Goal: Find specific page/section: Find specific page/section

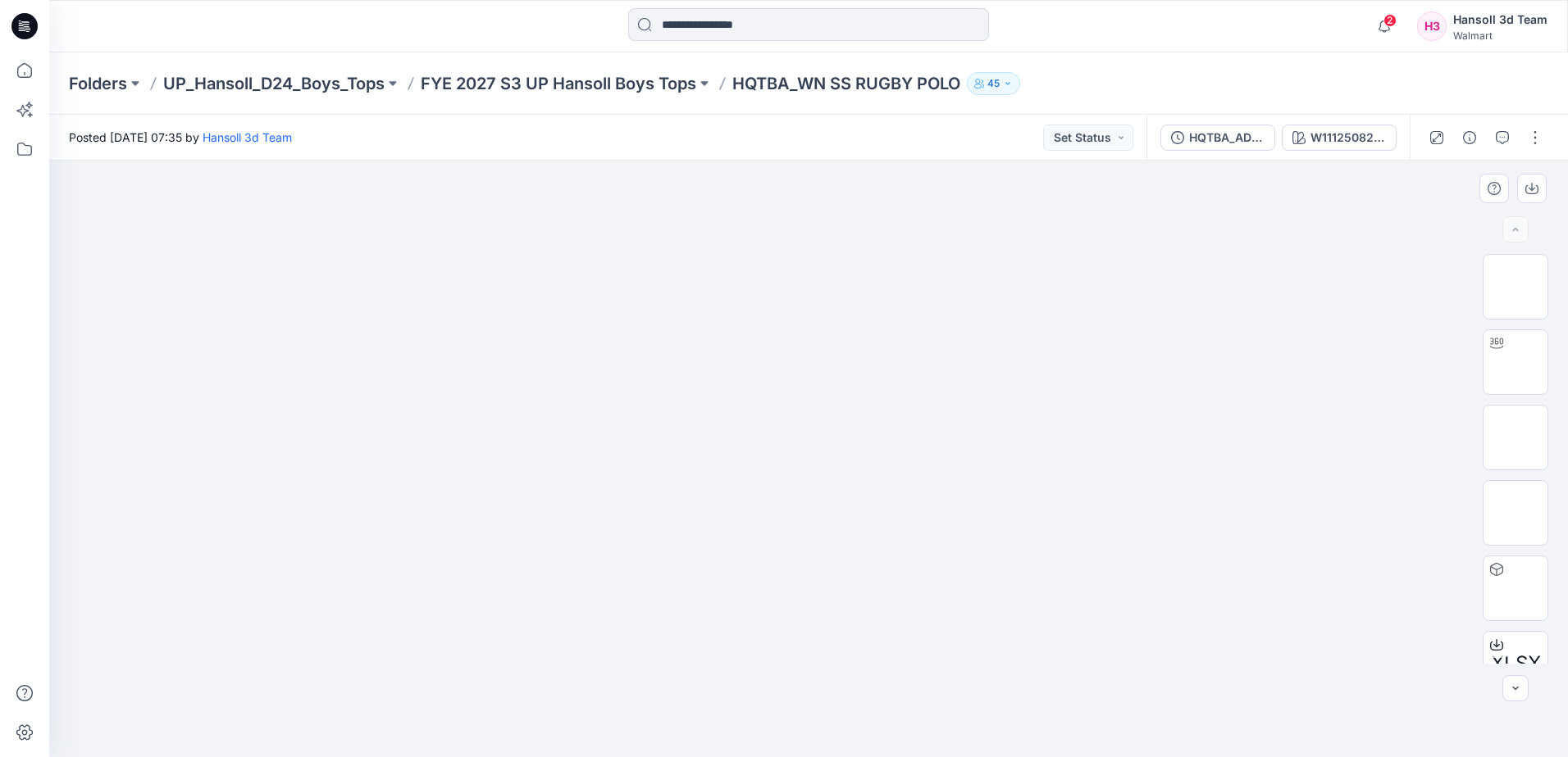
drag, startPoint x: 1347, startPoint y: 399, endPoint x: 1338, endPoint y: 399, distance: 9.0
click at [1348, 399] on div at bounding box center [808, 458] width 1518 height 596
drag, startPoint x: 1335, startPoint y: 346, endPoint x: 1292, endPoint y: 345, distance: 43.0
click at [1335, 346] on div at bounding box center [808, 458] width 1518 height 596
click at [389, 407] on div at bounding box center [808, 458] width 1518 height 596
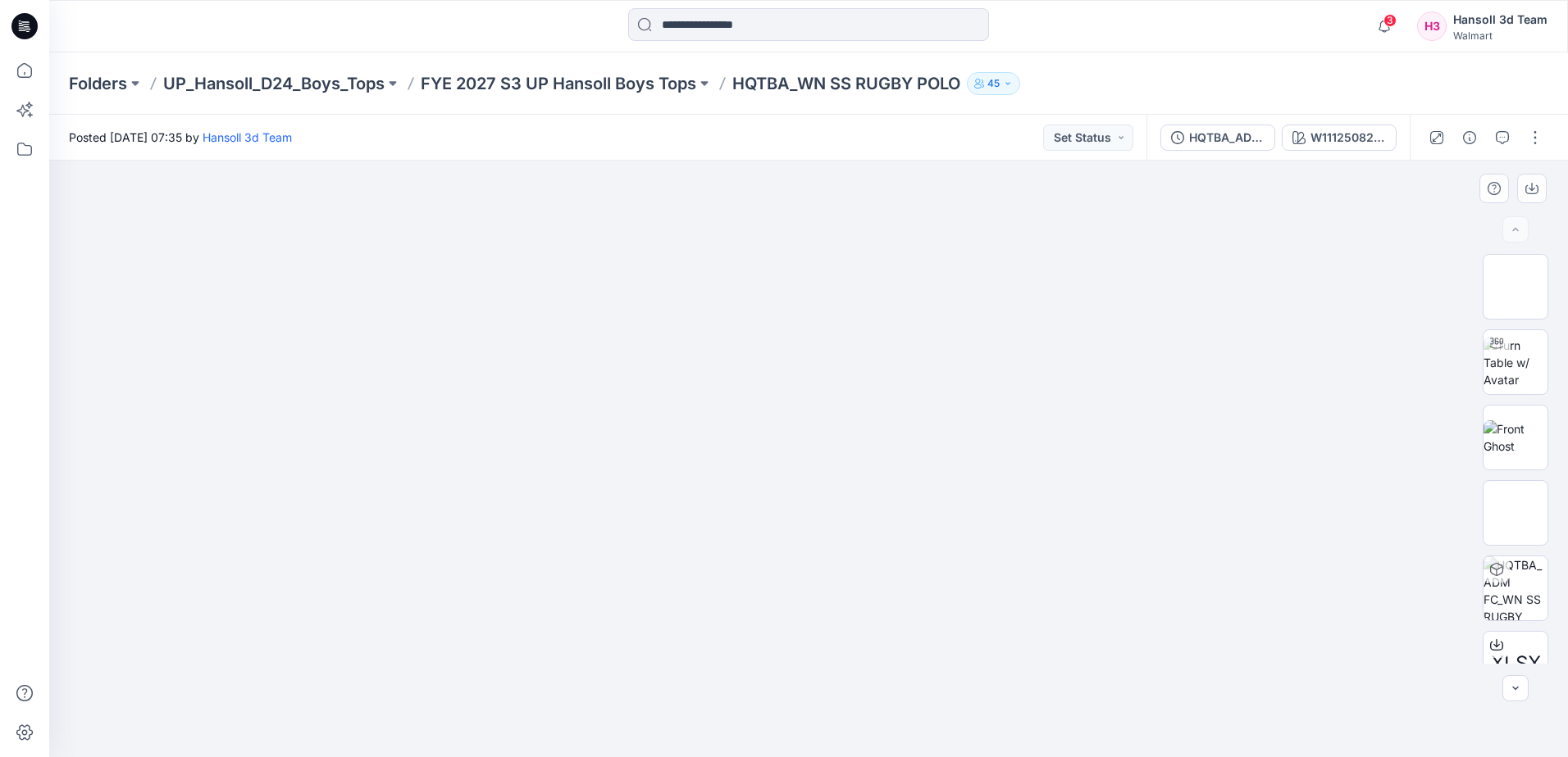
click at [813, 213] on img at bounding box center [809, 213] width 820 height 0
click at [1232, 134] on div "HQTBA_ADM FC_WN SS RUGBY POLO" at bounding box center [1226, 137] width 75 height 18
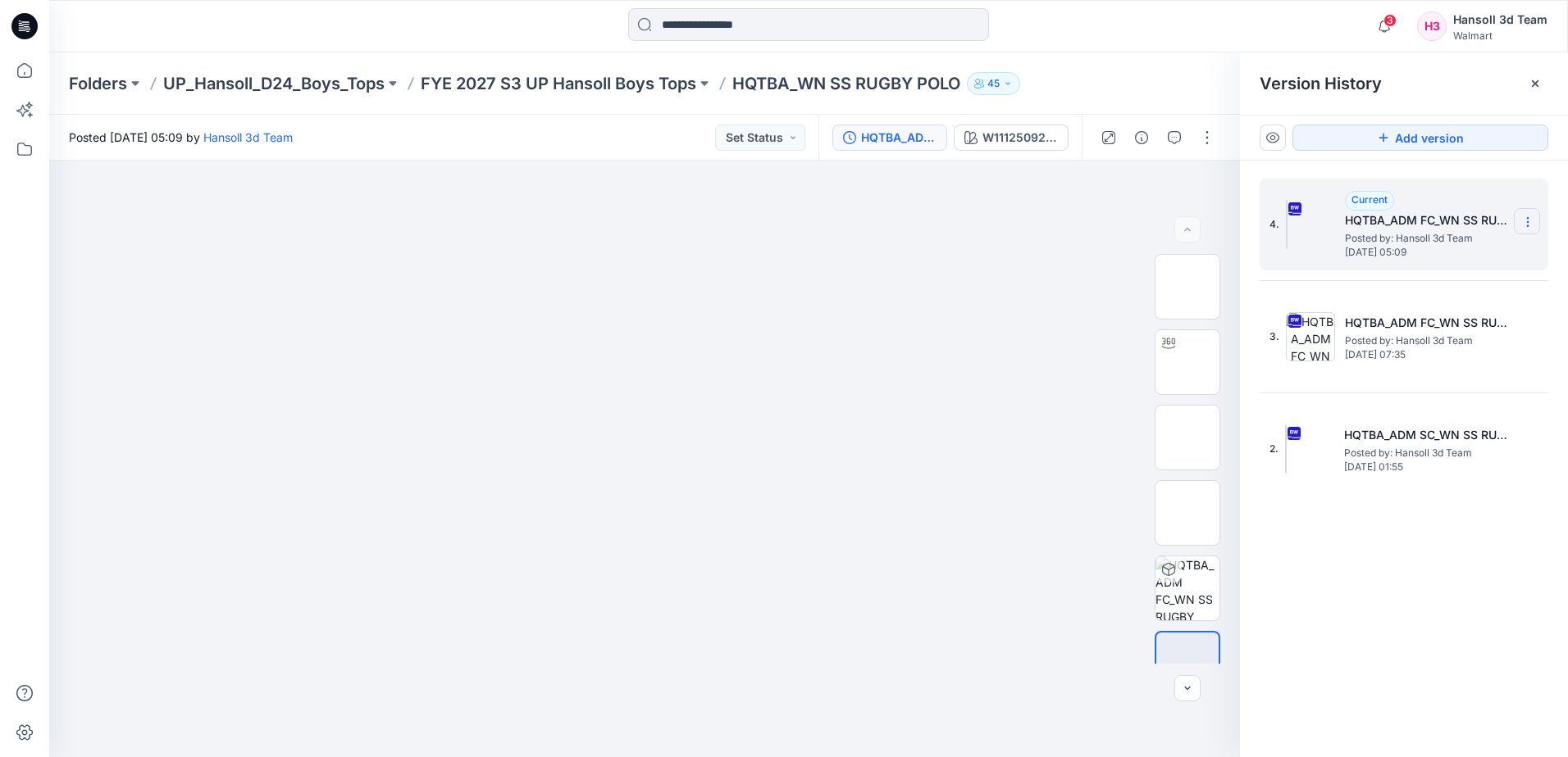
drag, startPoint x: 1534, startPoint y: 219, endPoint x: 1525, endPoint y: 225, distance: 10.8
click at [1535, 219] on section at bounding box center [1527, 221] width 27 height 27
click at [1429, 364] on span "Delete Version" at bounding box center [1415, 359] width 77 height 20
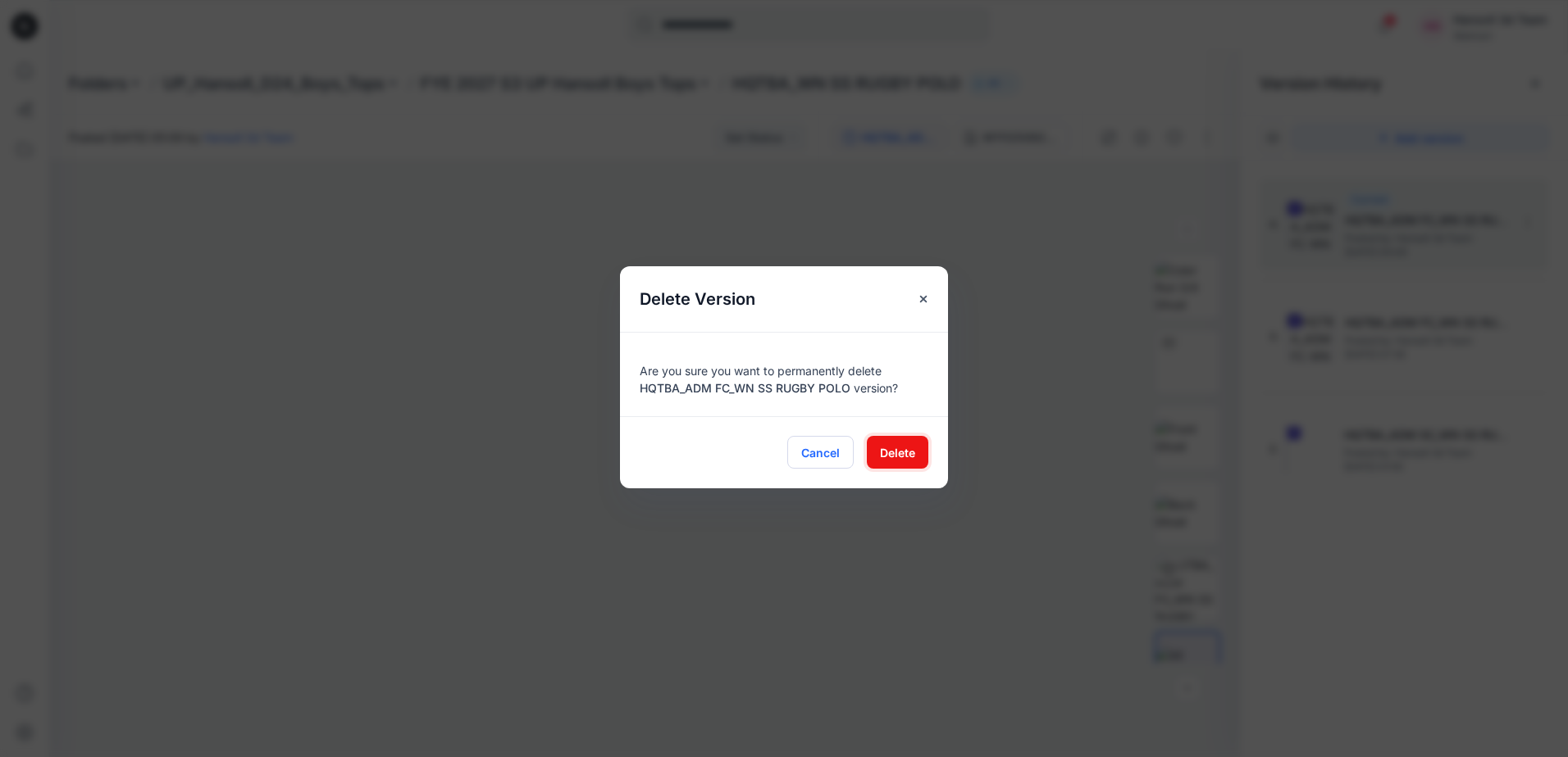
drag, startPoint x: 898, startPoint y: 450, endPoint x: 842, endPoint y: 465, distance: 58.0
click at [898, 452] on span "Delete" at bounding box center [897, 452] width 35 height 17
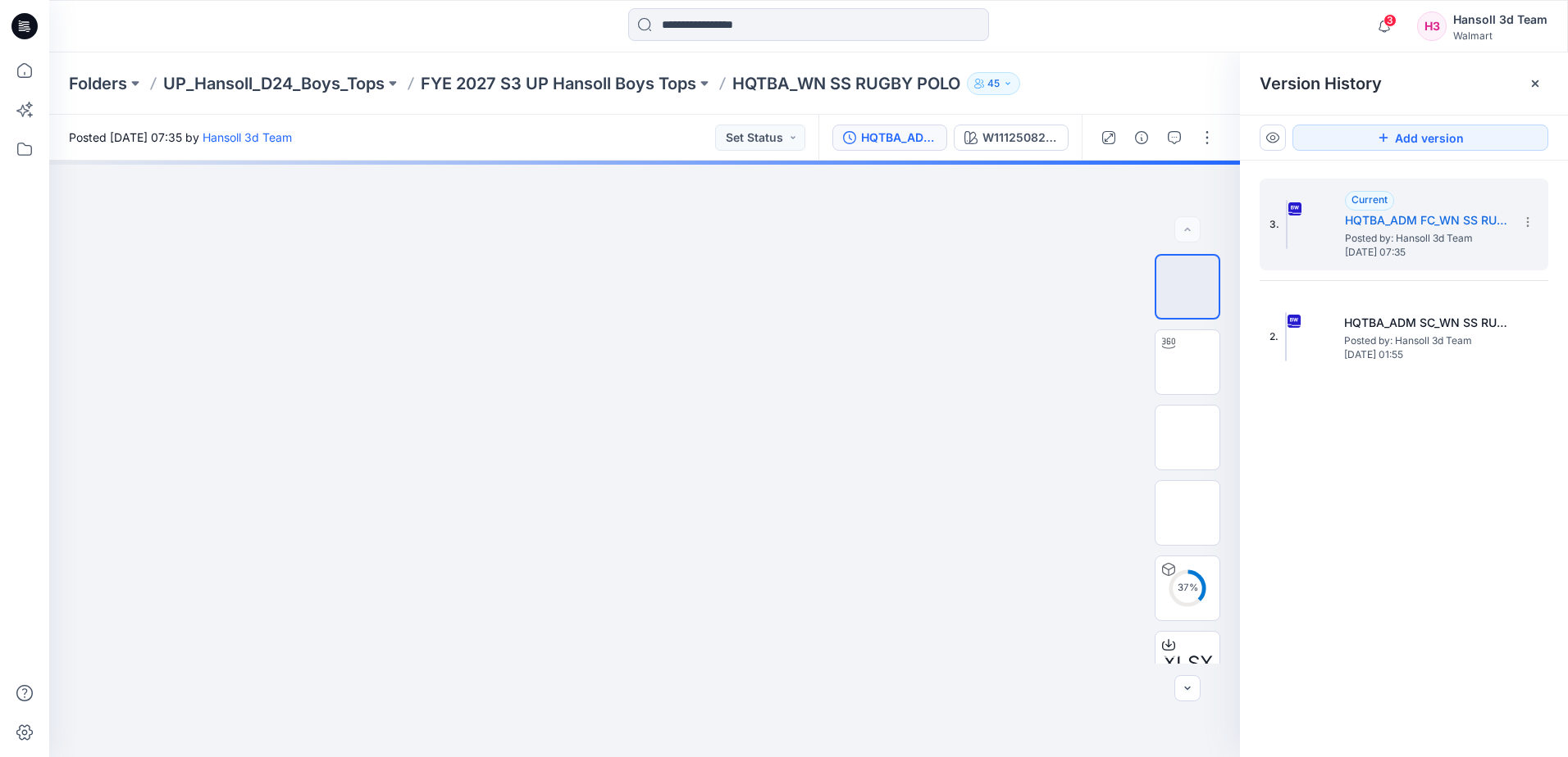
click at [1452, 464] on div "3. Current HQTBA_ADM FC_WN SS RUGBY POLO Posted by: Hansoll 3d Team Tuesday, Se…" at bounding box center [1404, 470] width 328 height 620
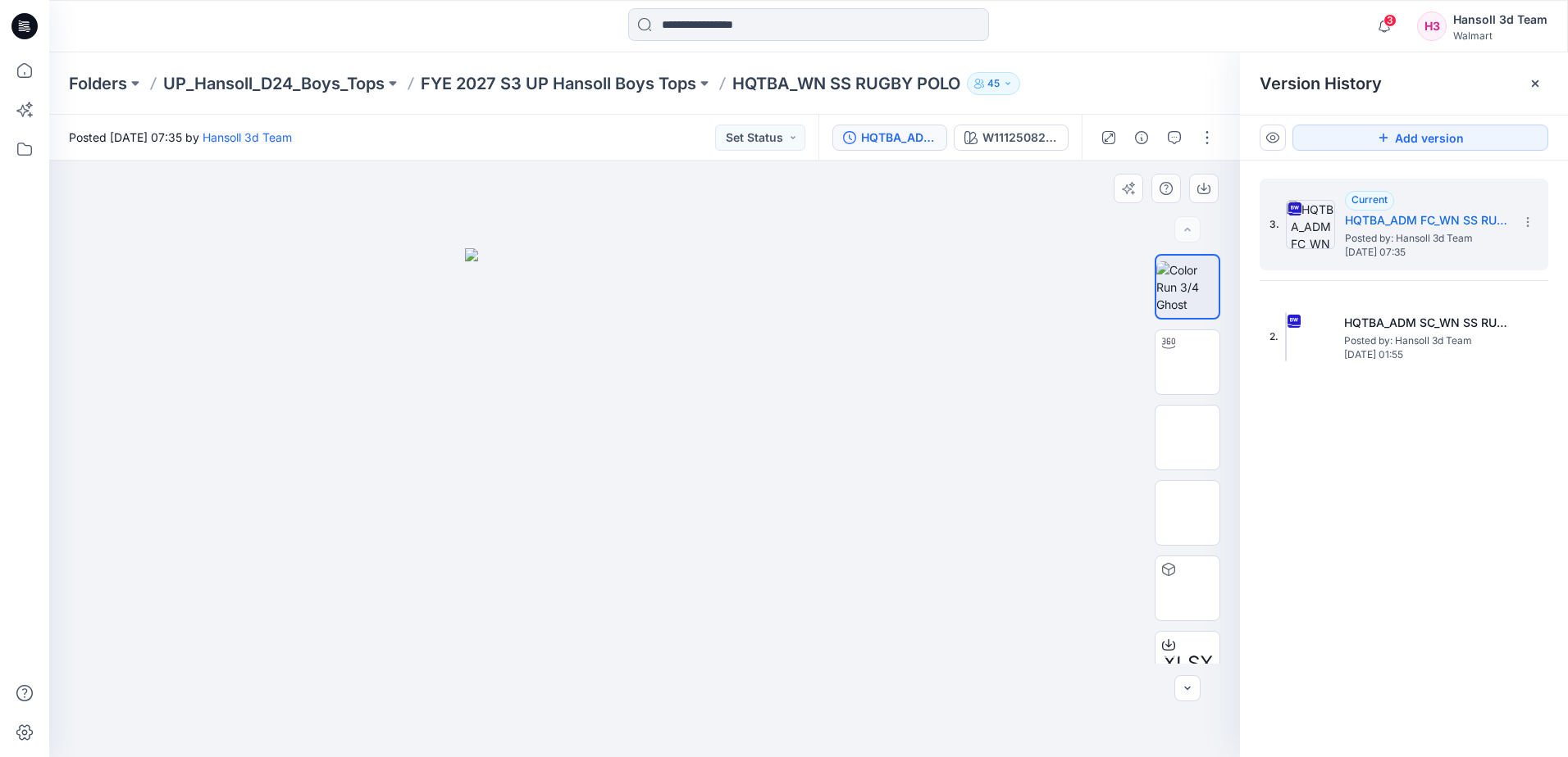
click at [614, 452] on img at bounding box center [644, 502] width 359 height 509
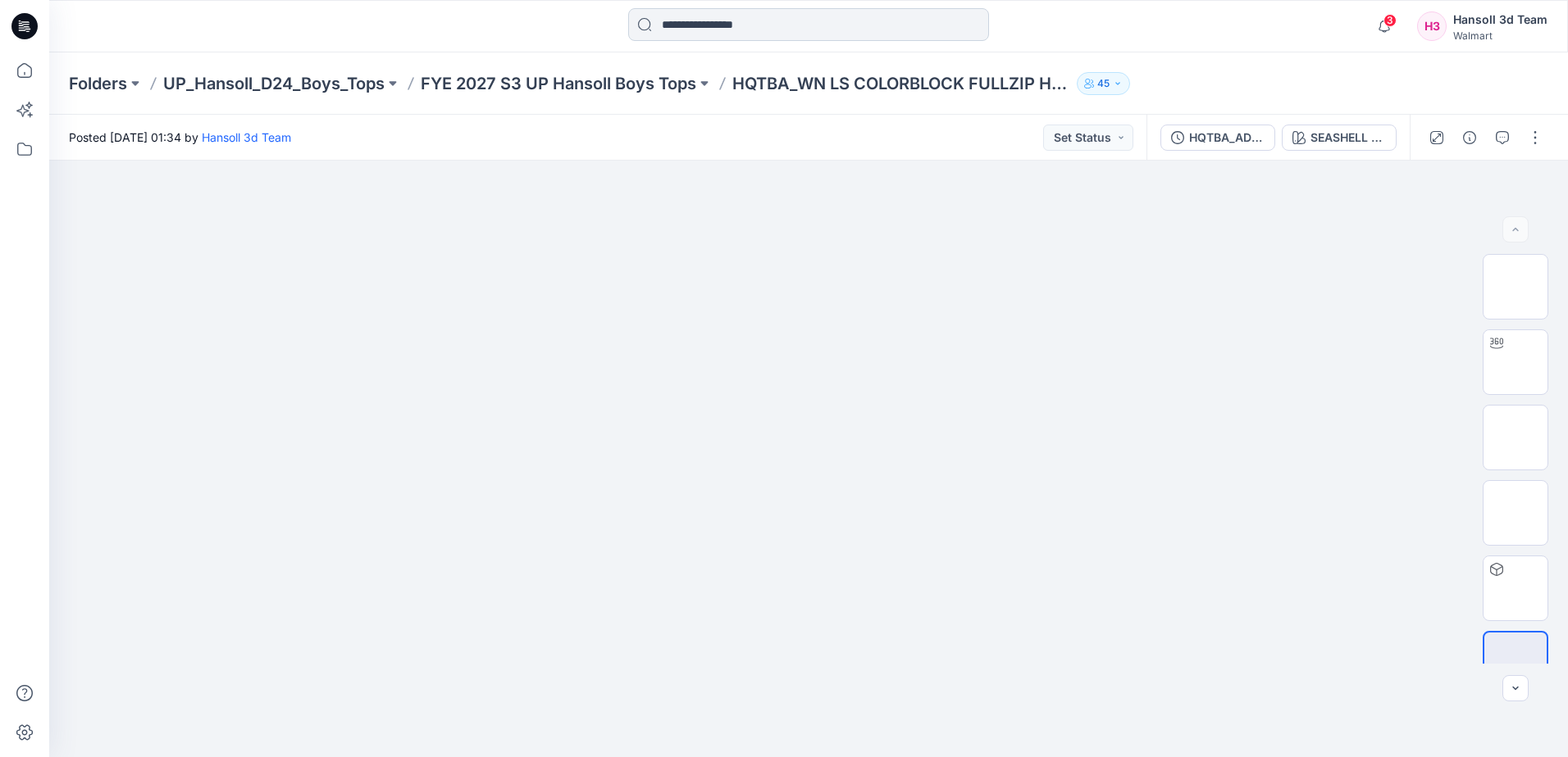
click at [751, 23] on input at bounding box center [809, 25] width 361 height 33
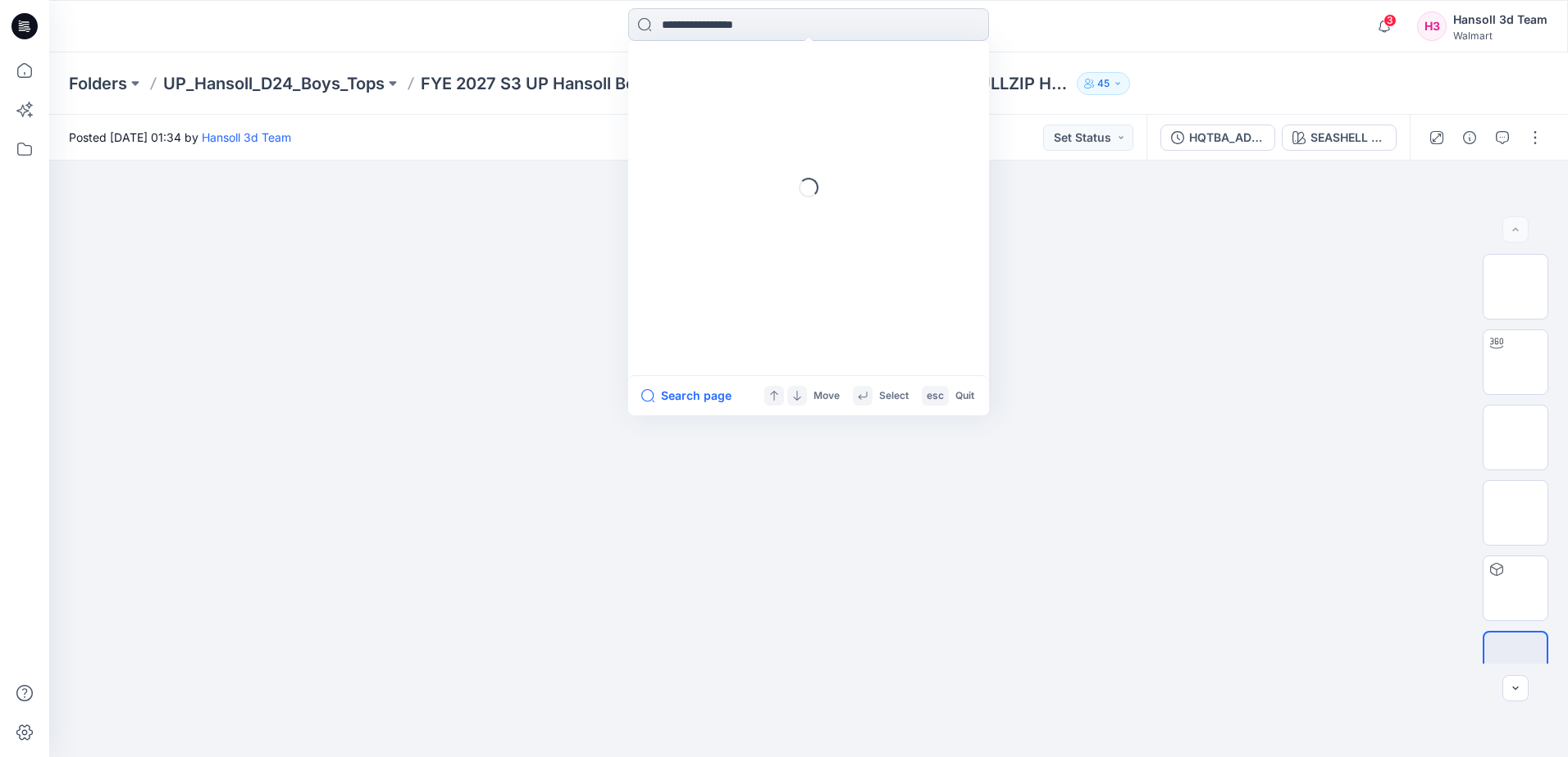
paste input "**********"
type input "**********"
click at [485, 38] on div "**********" at bounding box center [808, 27] width 759 height 36
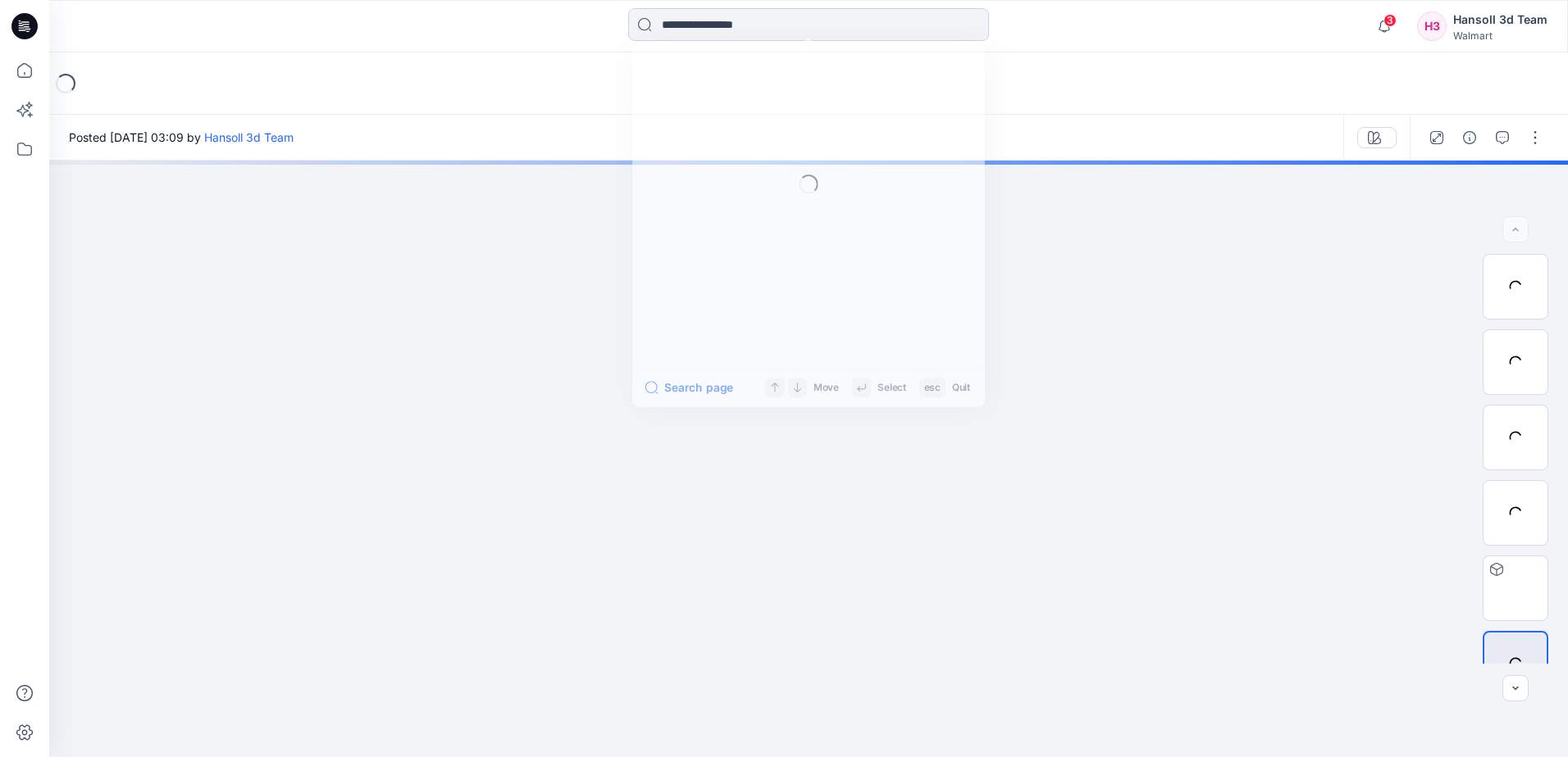
click at [766, 35] on input at bounding box center [809, 25] width 361 height 33
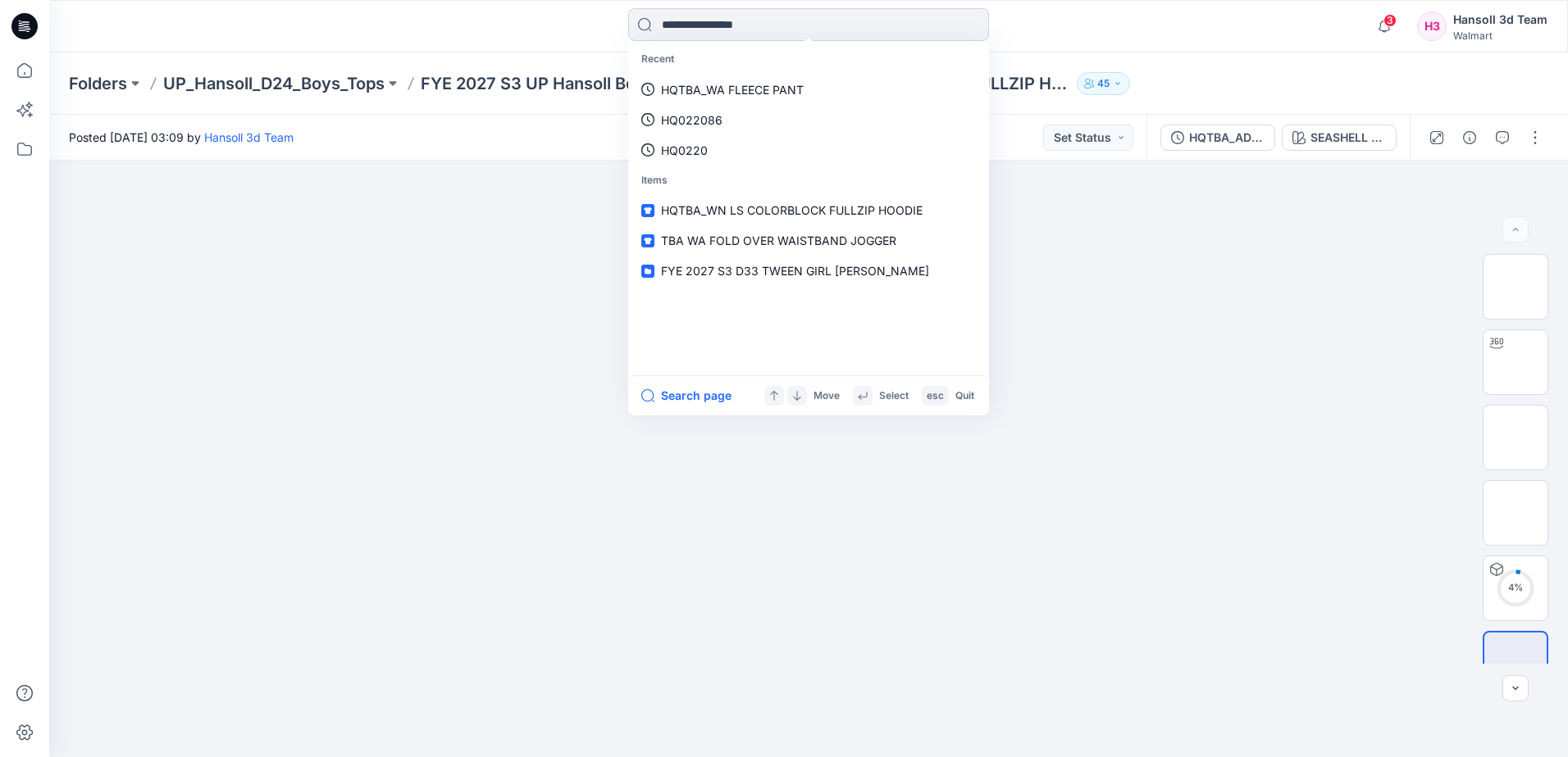
paste input "**********"
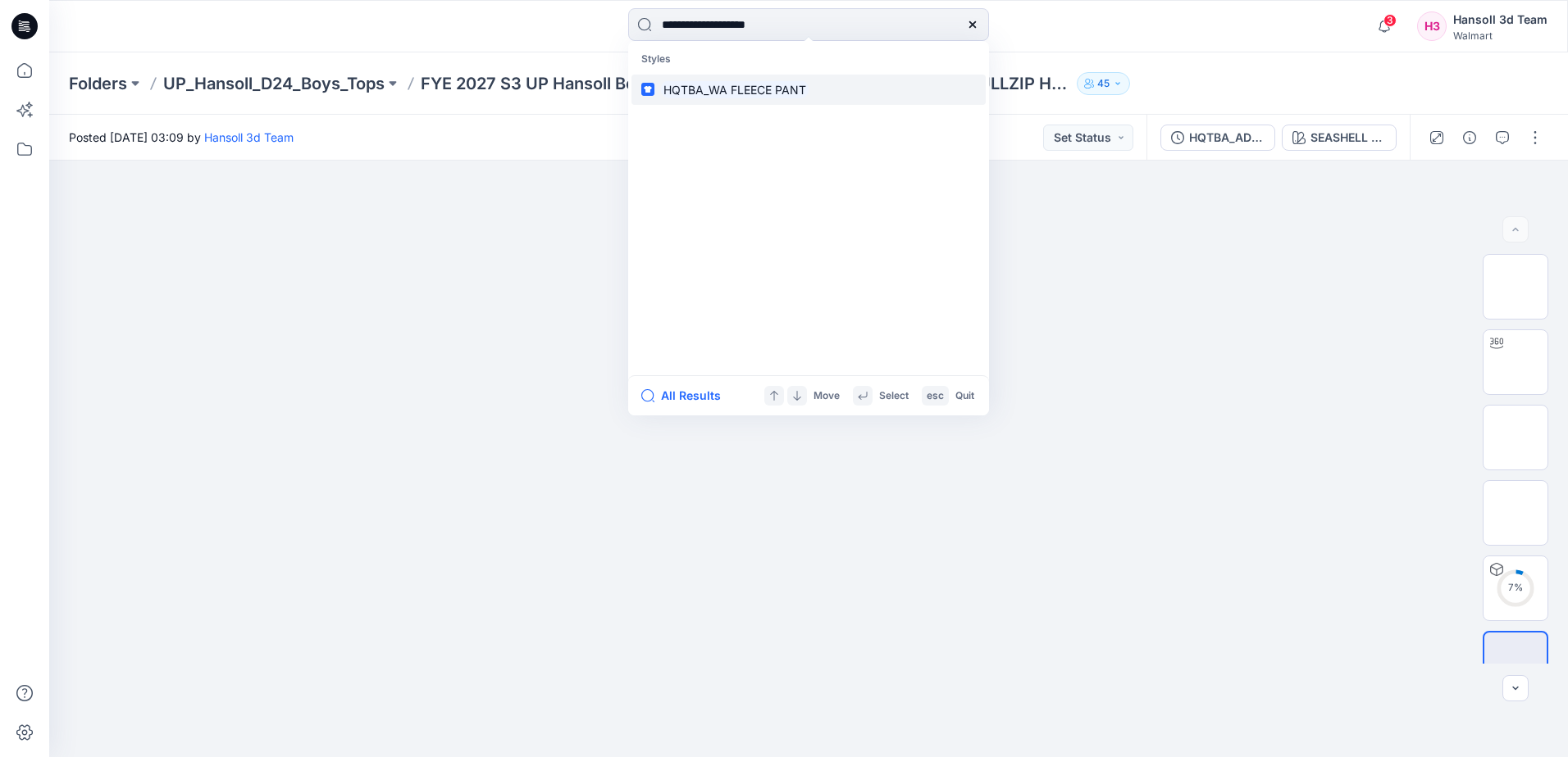
type input "**********"
click at [746, 89] on mark "HQTBA_WA FLEECE PANT" at bounding box center [734, 90] width 147 height 19
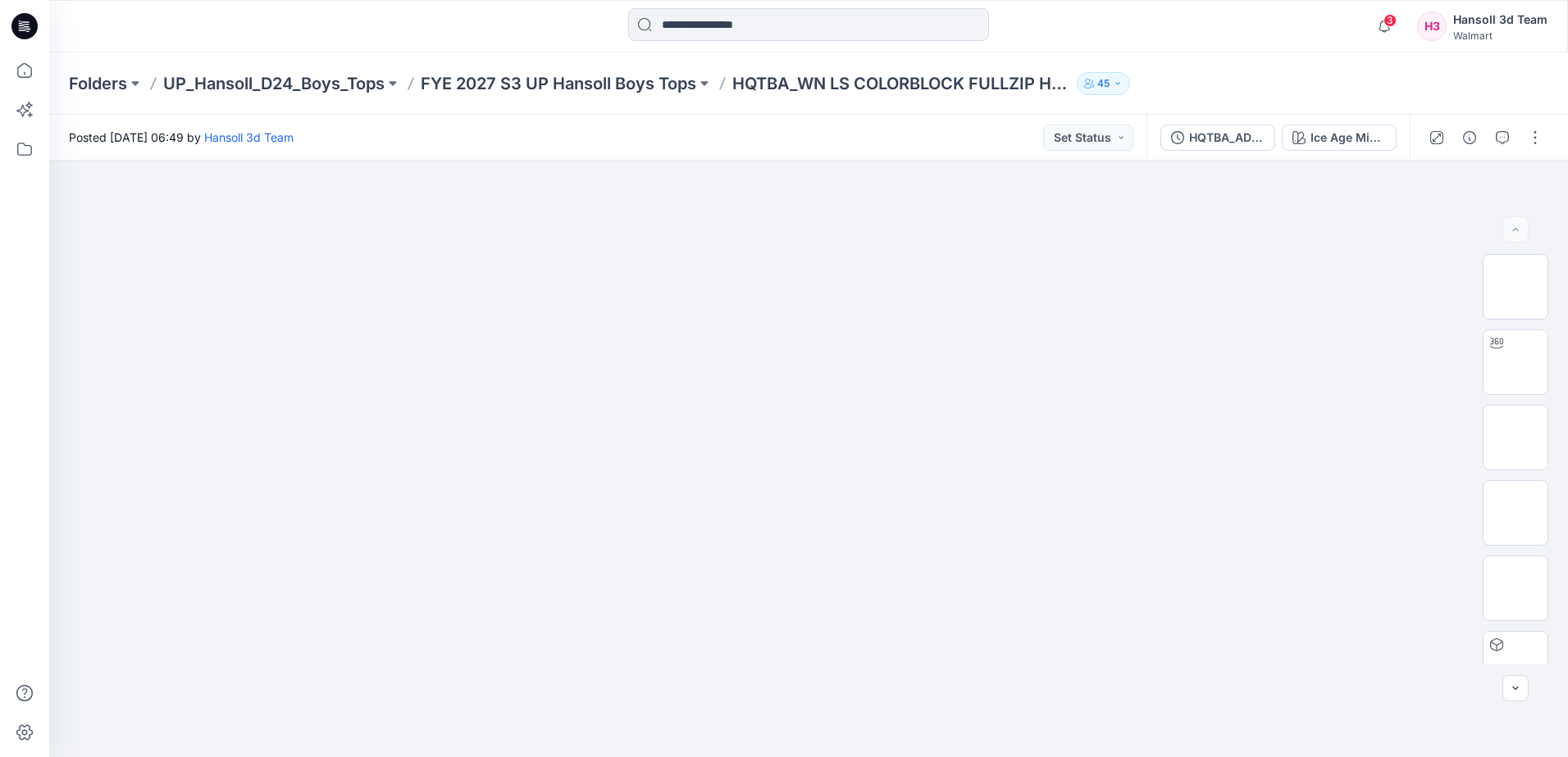
click at [609, 117] on div "Posted Thursday, September 11, 2025 06:49 by Hansoll 3d Team Set Status" at bounding box center [597, 137] width 1097 height 45
click at [33, 577] on div at bounding box center [25, 405] width 36 height 705
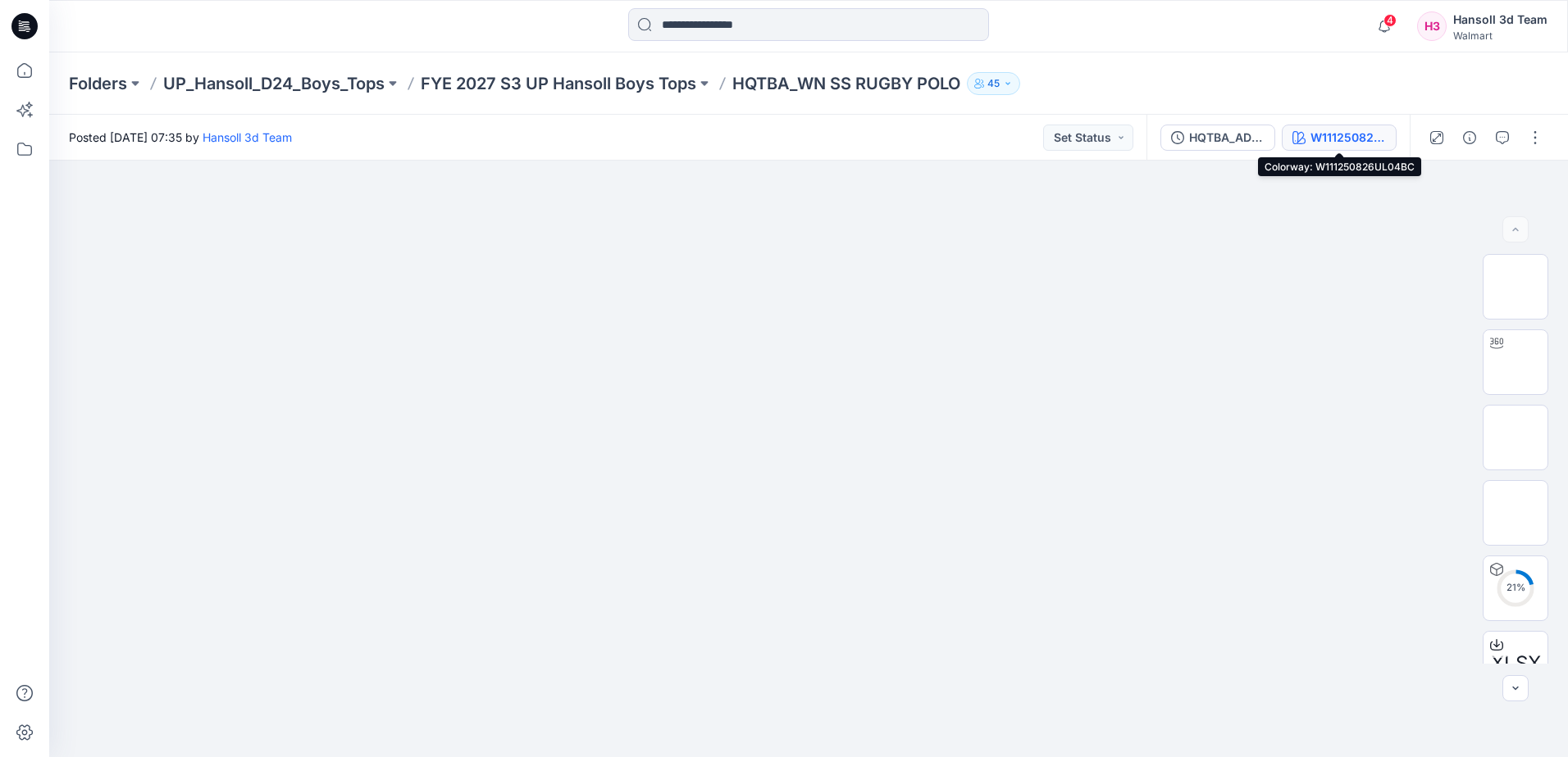
click at [1328, 138] on div "W111250826UL04BC" at bounding box center [1348, 137] width 75 height 18
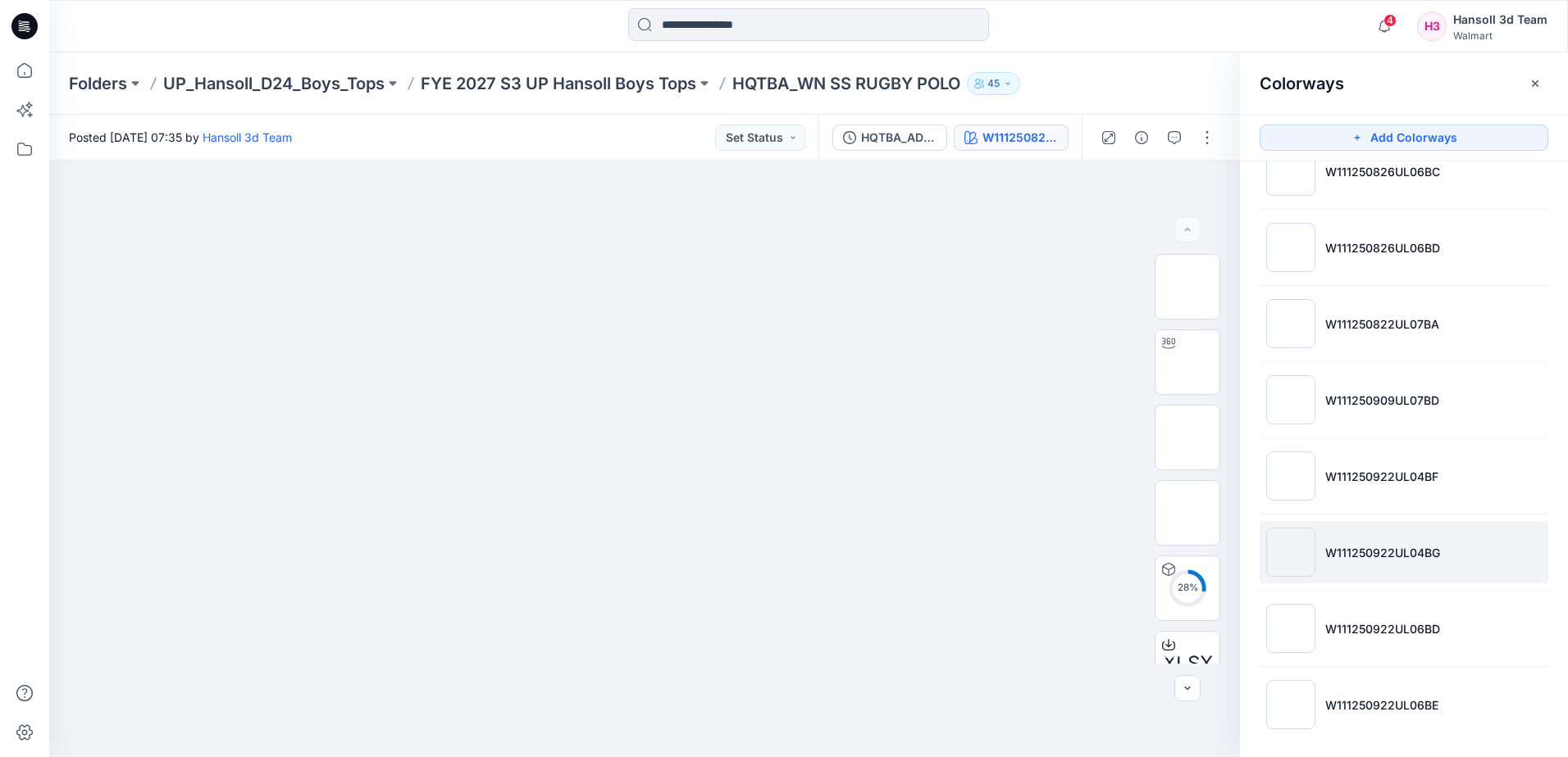
scroll to position [351, 0]
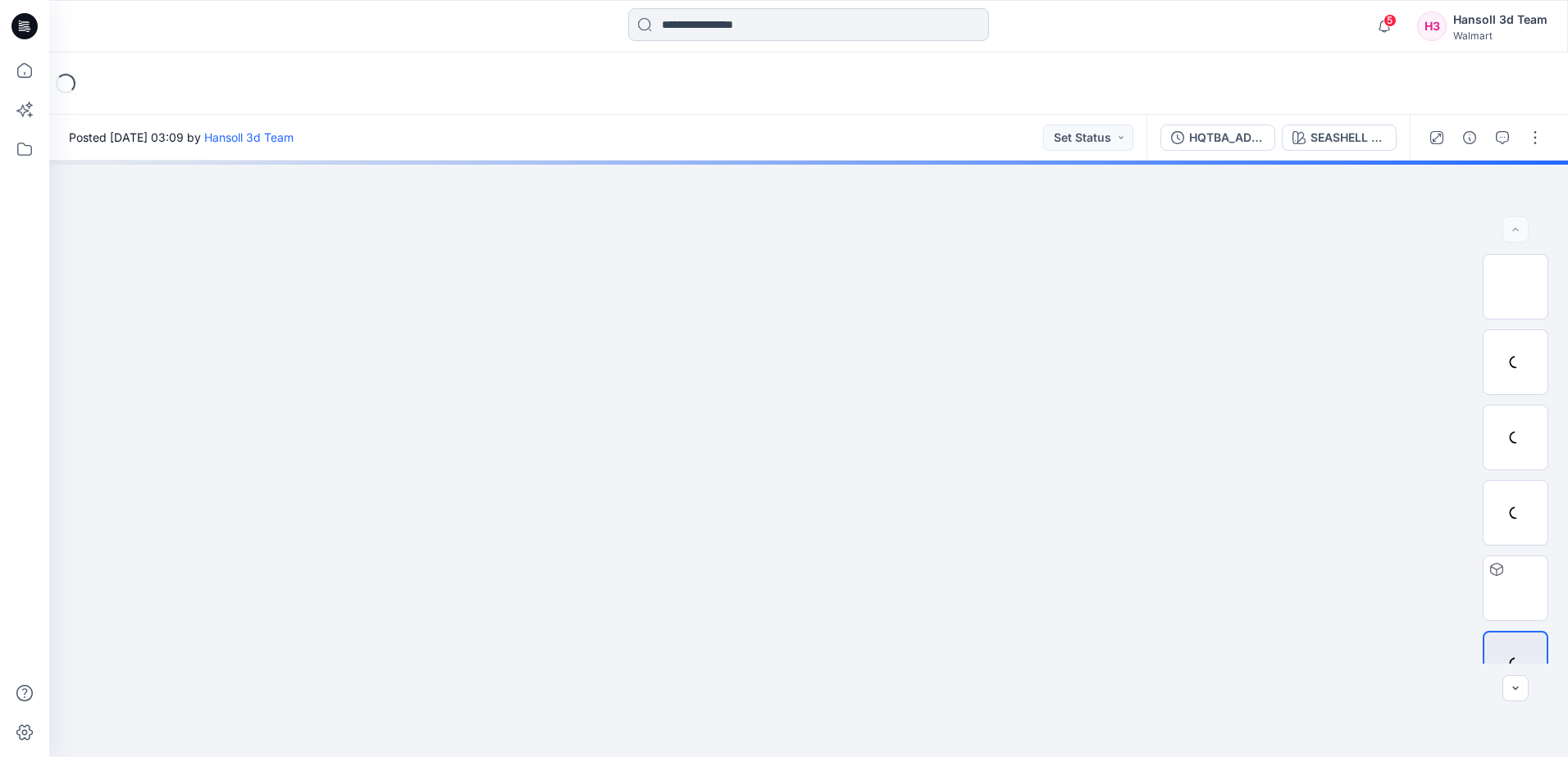
click at [744, 27] on input at bounding box center [809, 25] width 361 height 33
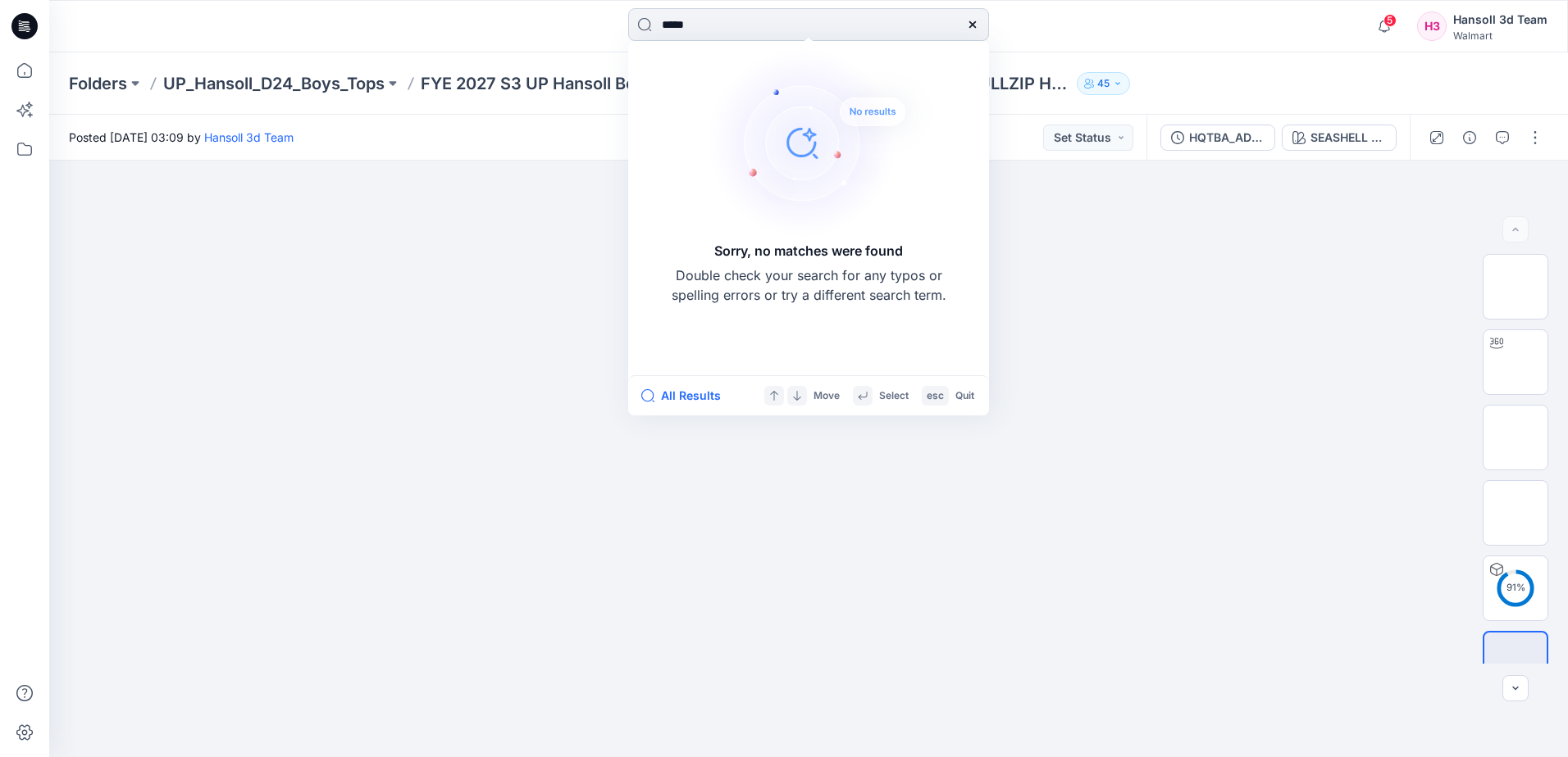
click at [727, 34] on input "*****" at bounding box center [809, 25] width 361 height 33
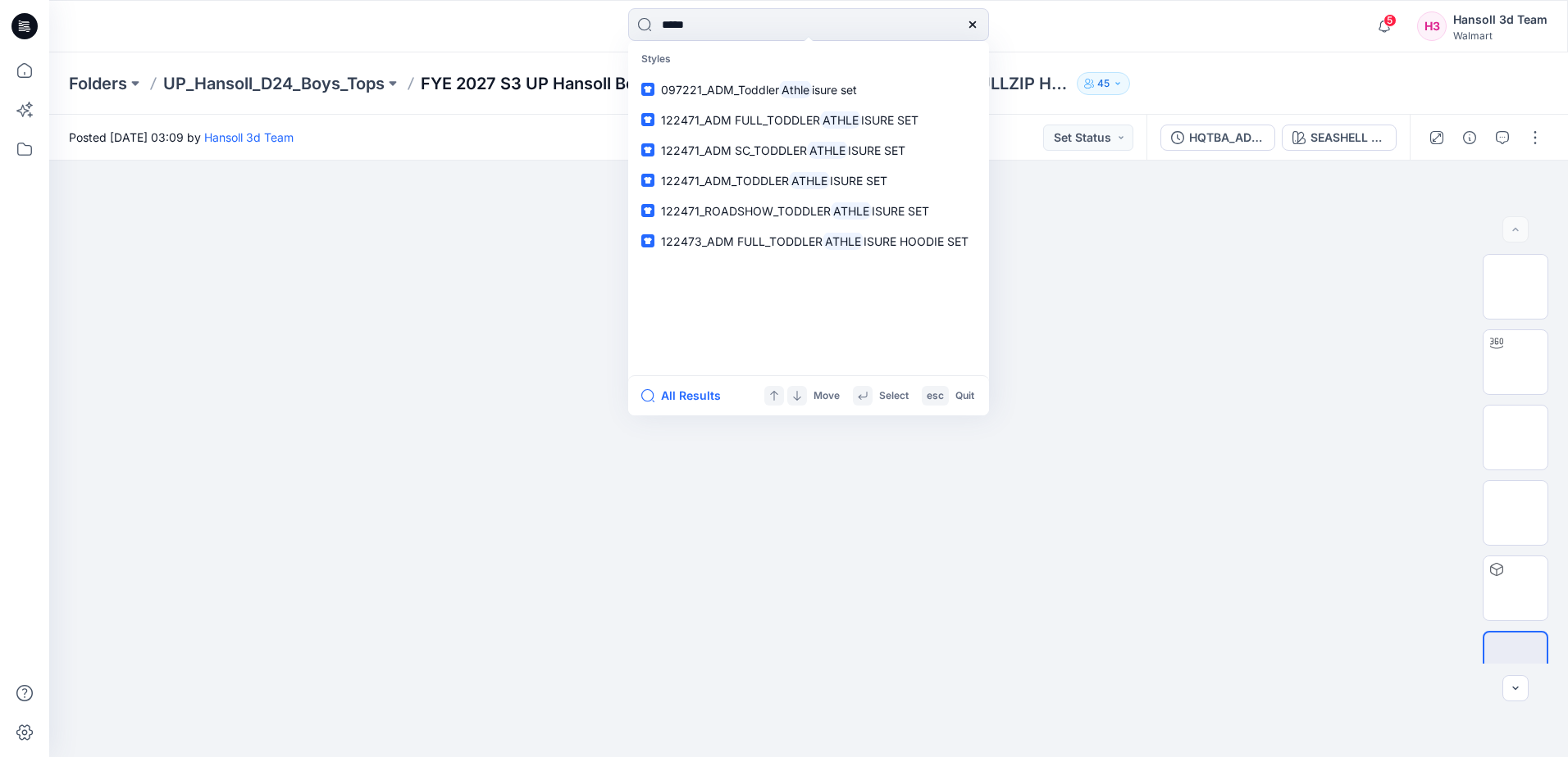
type input "*****"
click at [504, 88] on p "FYE 2027 S3 UP Hansoll Boys Tops" at bounding box center [558, 83] width 276 height 23
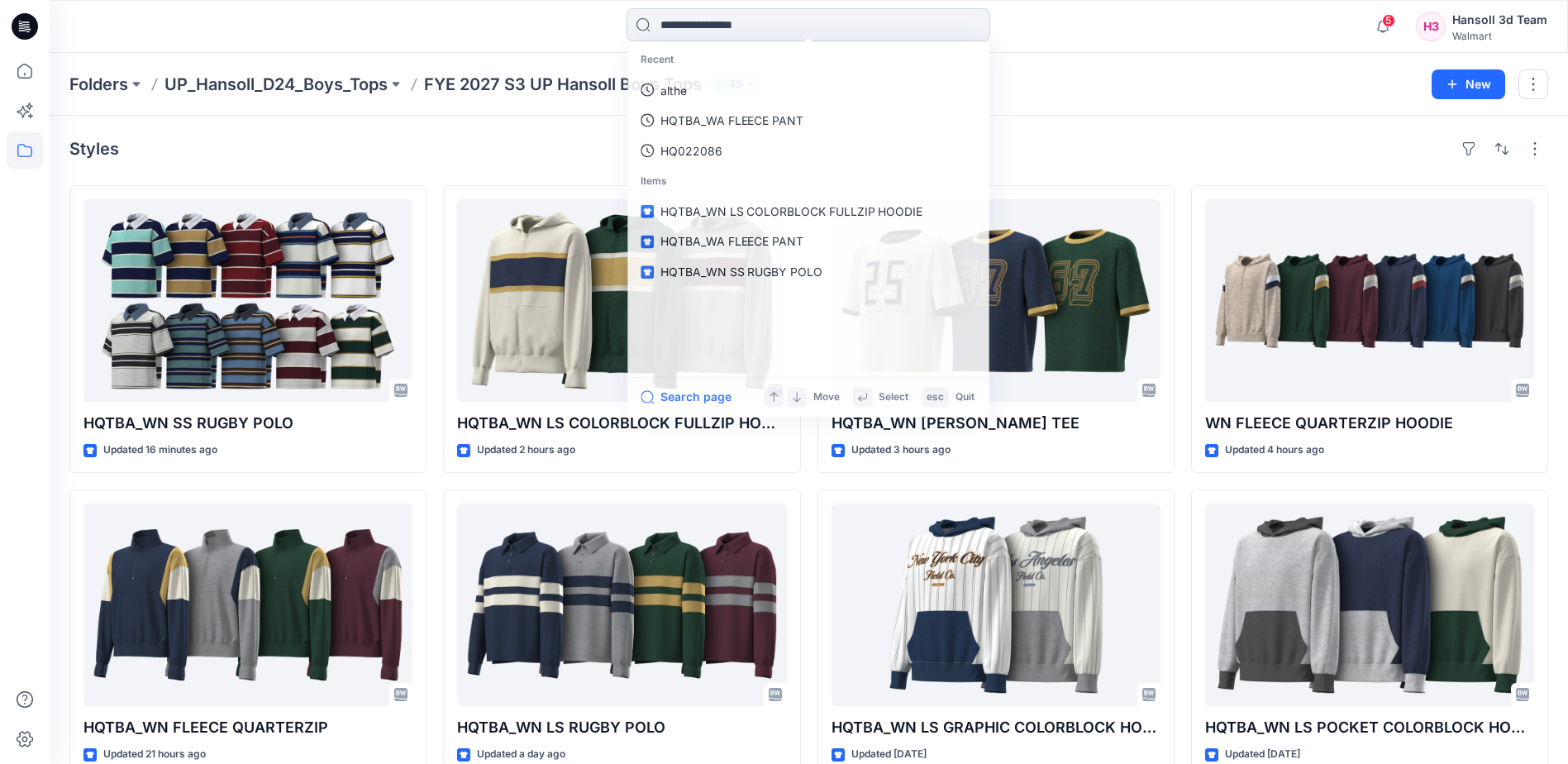
click at [696, 26] on input at bounding box center [809, 25] width 364 height 33
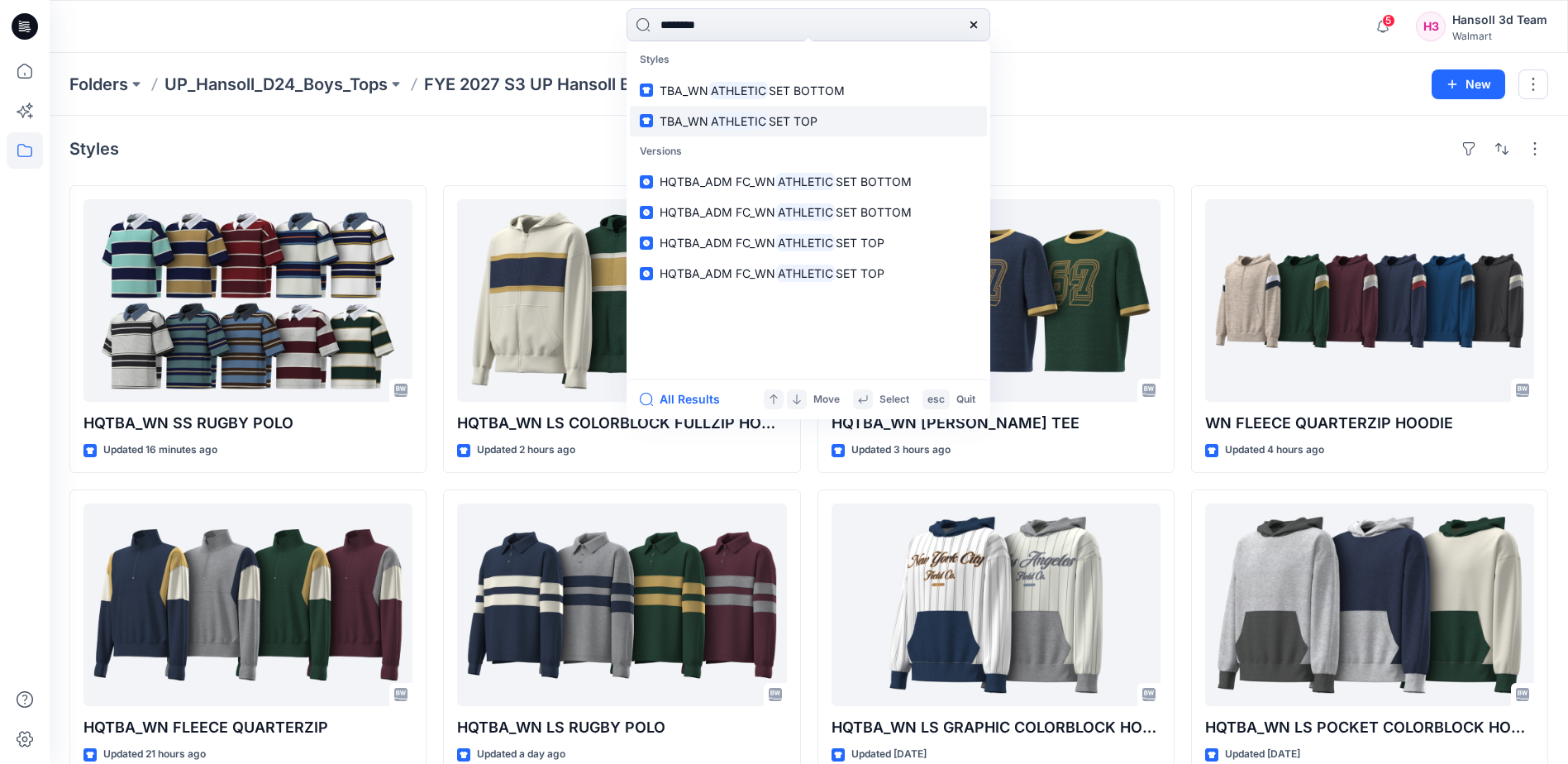
type input "********"
click at [818, 123] on span "SET TOP" at bounding box center [793, 121] width 49 height 14
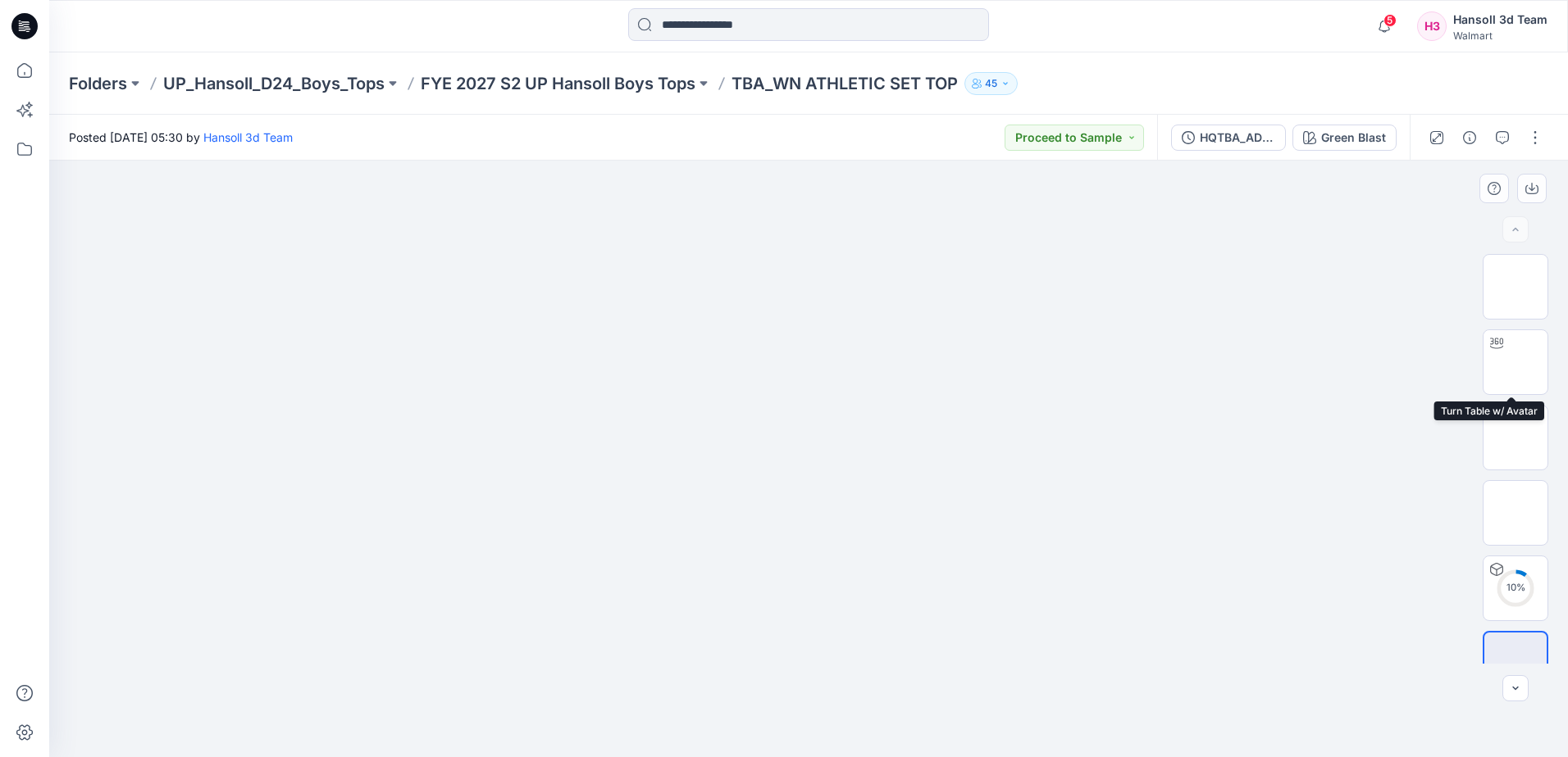
drag, startPoint x: 1516, startPoint y: 354, endPoint x: 894, endPoint y: 415, distance: 625.0
click at [1516, 362] on img at bounding box center [1516, 362] width 0 height 0
click at [940, 306] on div at bounding box center [808, 458] width 1518 height 596
click at [734, 383] on div at bounding box center [808, 458] width 1518 height 596
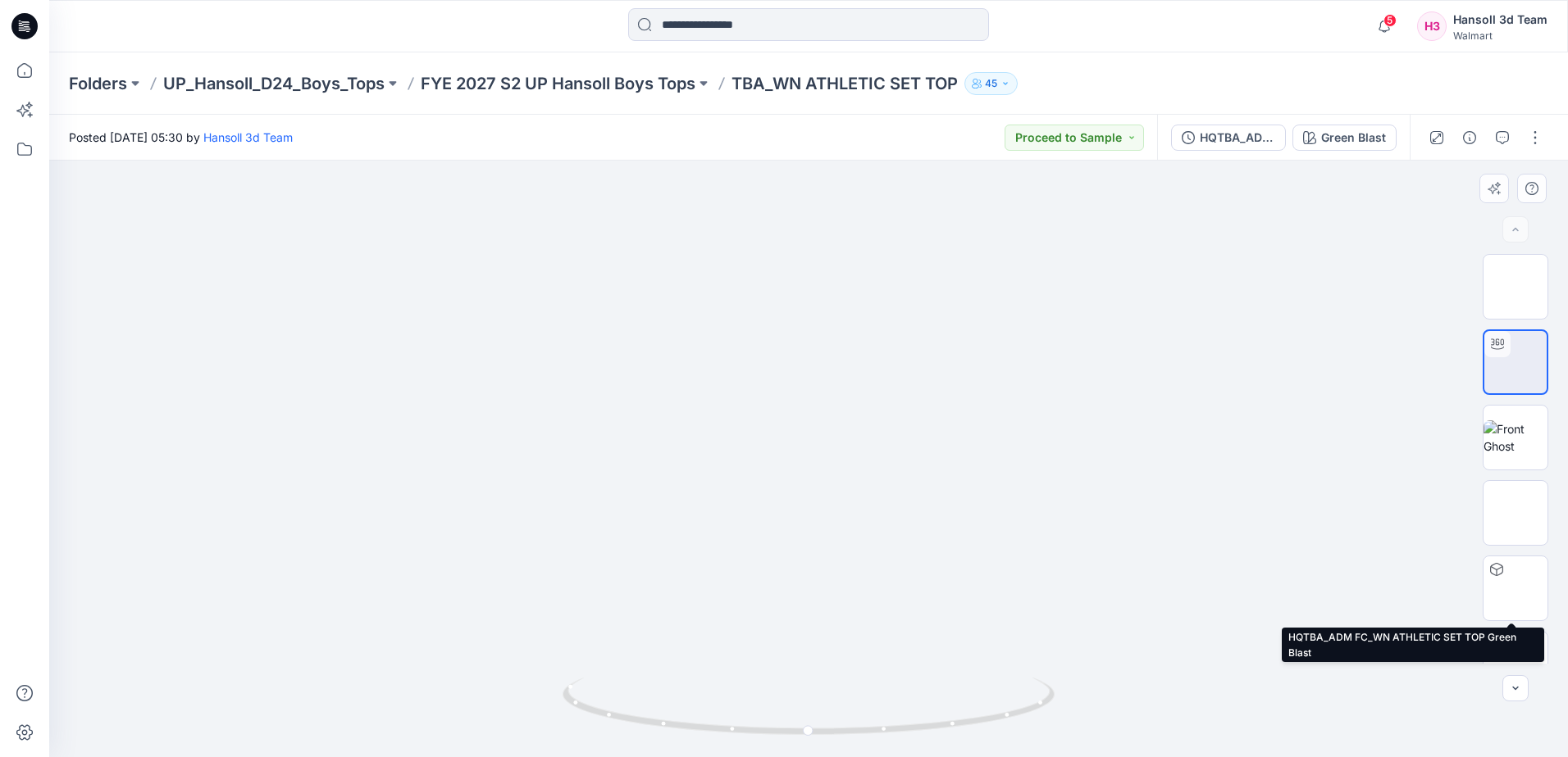
drag, startPoint x: 1520, startPoint y: 609, endPoint x: 1312, endPoint y: 599, distance: 208.2
click at [1519, 608] on img at bounding box center [1515, 588] width 64 height 64
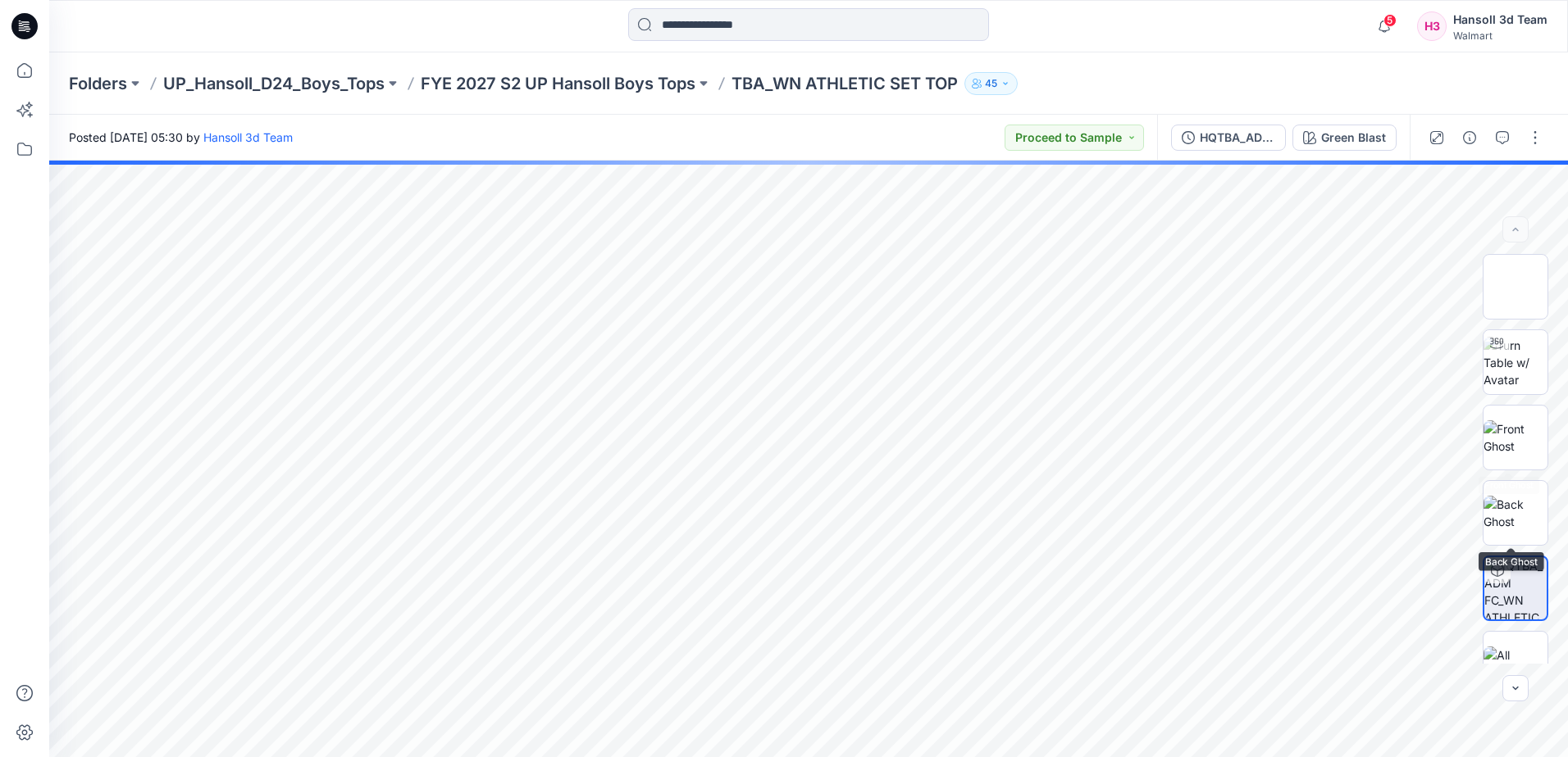
drag, startPoint x: 1509, startPoint y: 426, endPoint x: 1339, endPoint y: 441, distance: 170.7
click at [1507, 426] on img at bounding box center [1515, 437] width 64 height 34
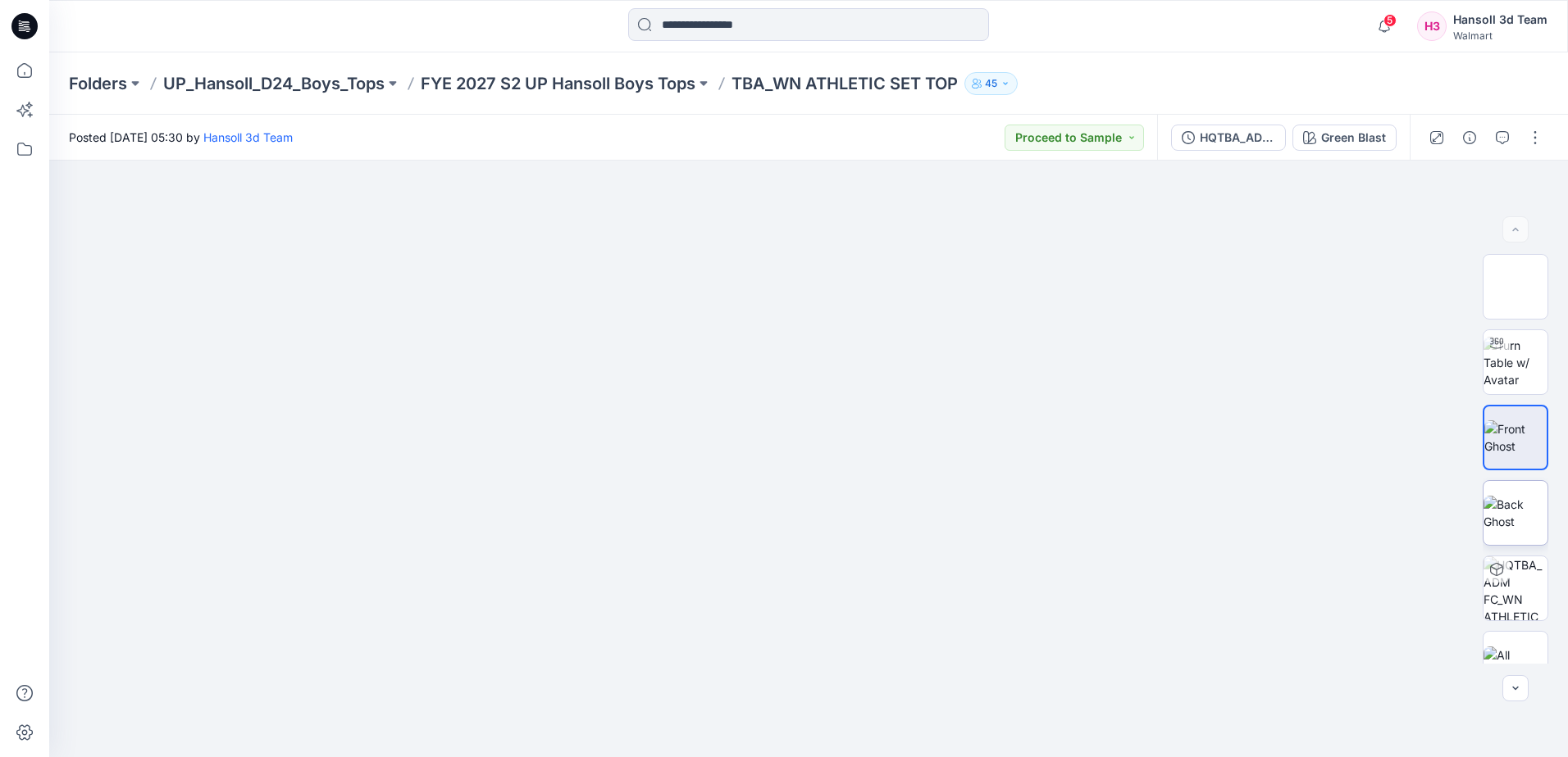
click at [1523, 500] on img at bounding box center [1515, 513] width 64 height 34
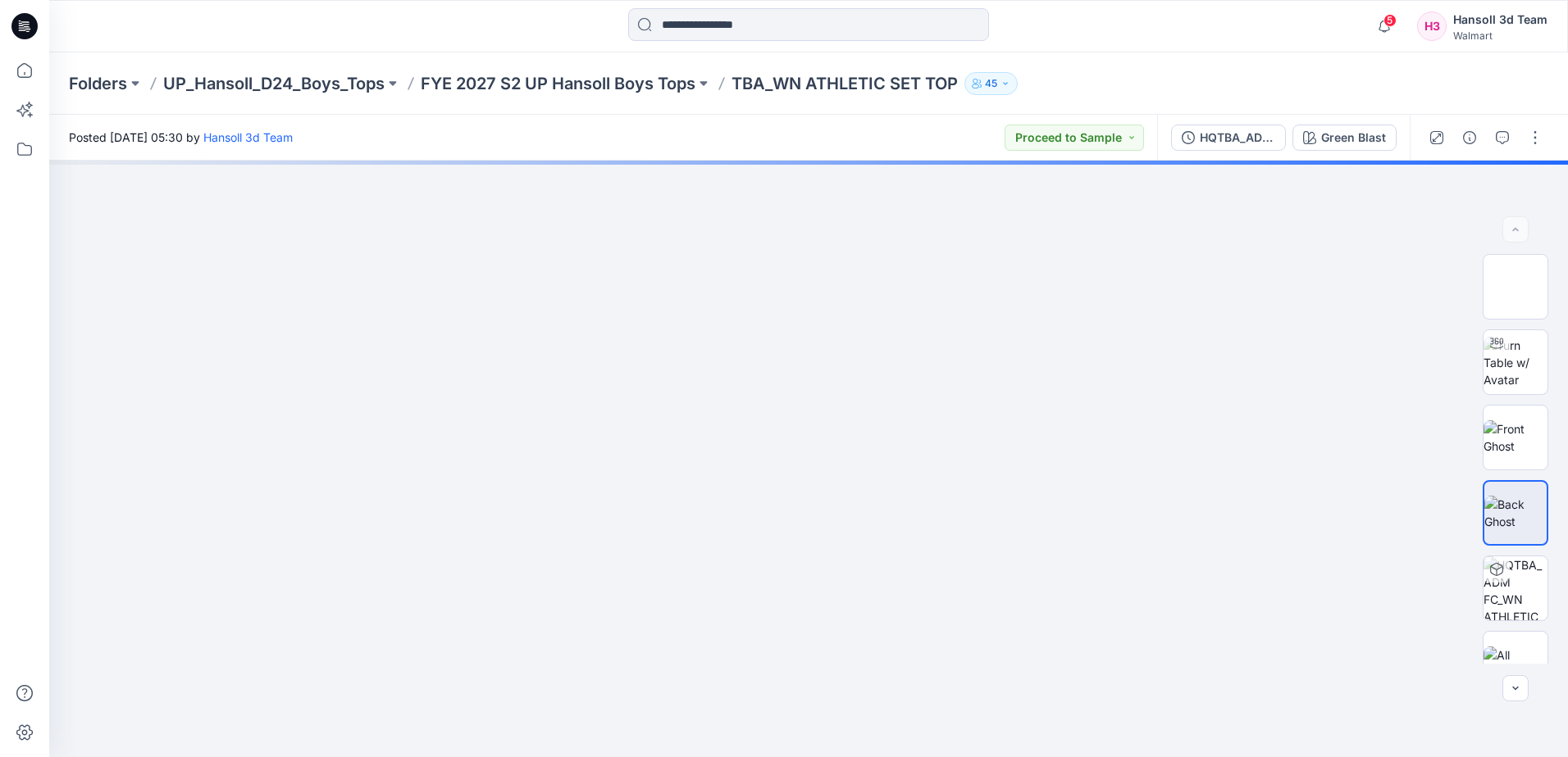
click at [1503, 498] on img at bounding box center [1515, 513] width 62 height 34
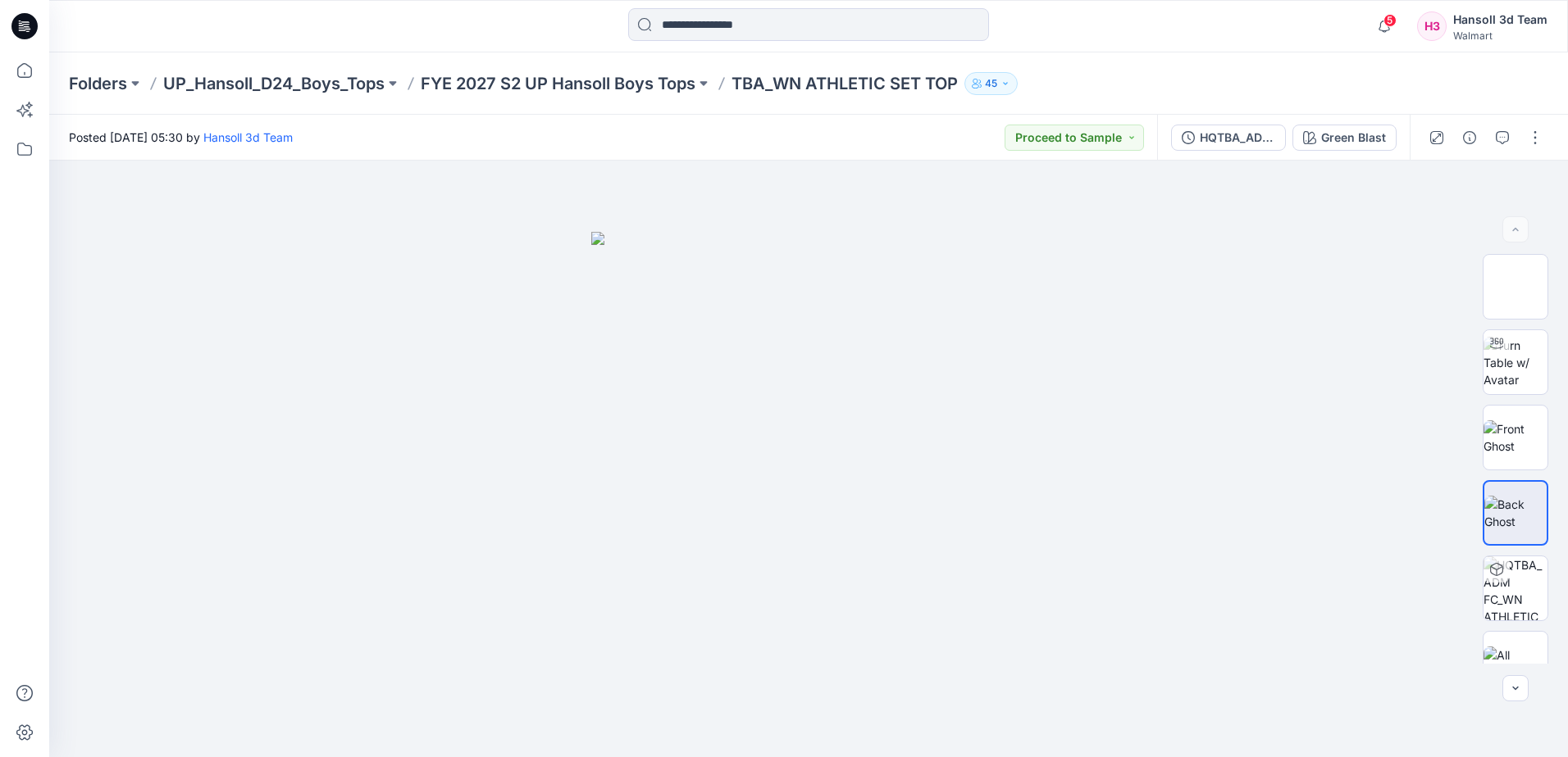
click at [1505, 512] on img at bounding box center [1515, 513] width 62 height 34
click at [1506, 511] on img at bounding box center [1515, 513] width 62 height 34
click at [1517, 496] on img at bounding box center [1515, 513] width 62 height 34
click at [1516, 496] on img at bounding box center [1515, 513] width 62 height 34
click at [905, 503] on img at bounding box center [809, 494] width 435 height 525
